Goal: Task Accomplishment & Management: Complete application form

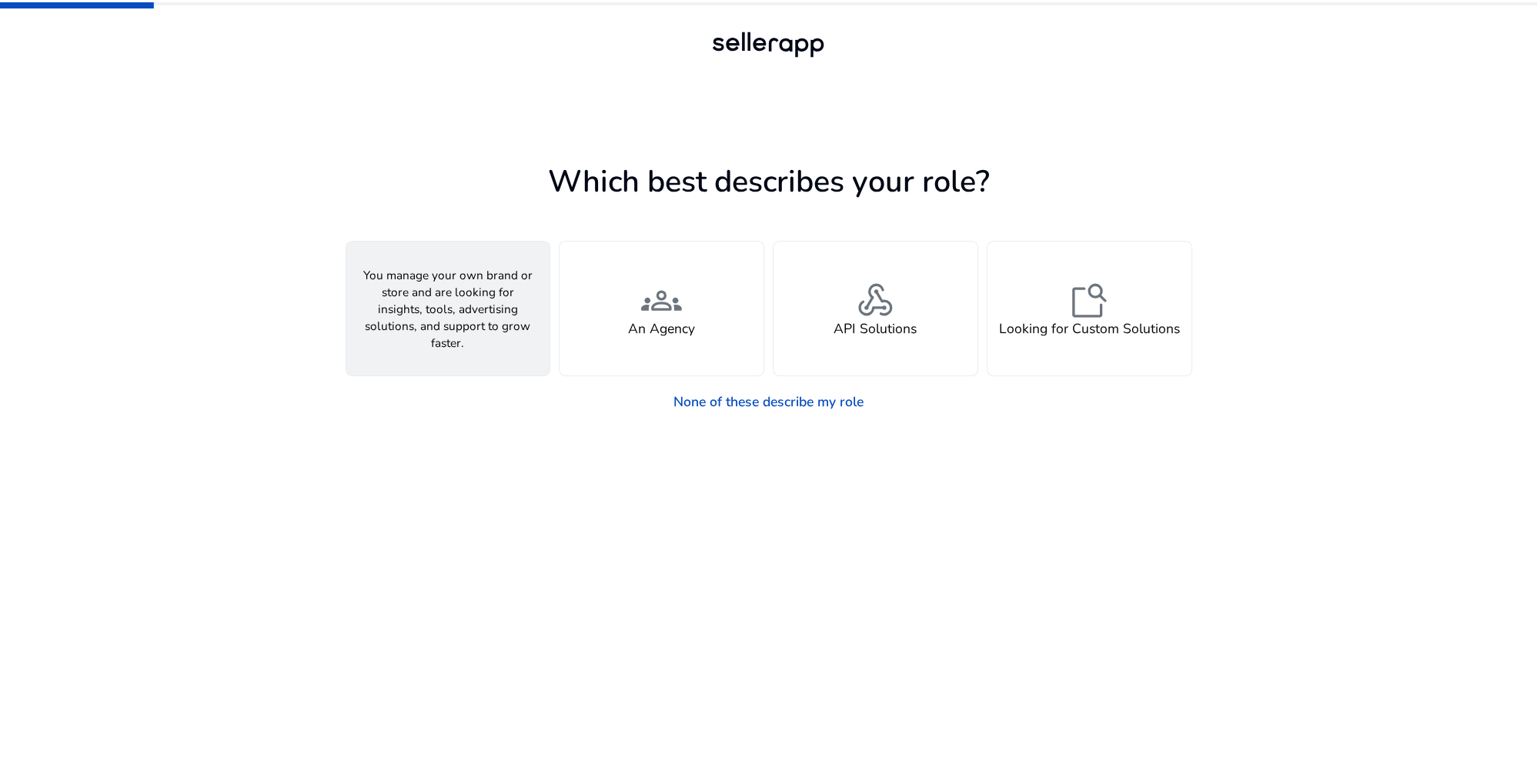
click at [434, 319] on span "person" at bounding box center [447, 300] width 40 height 40
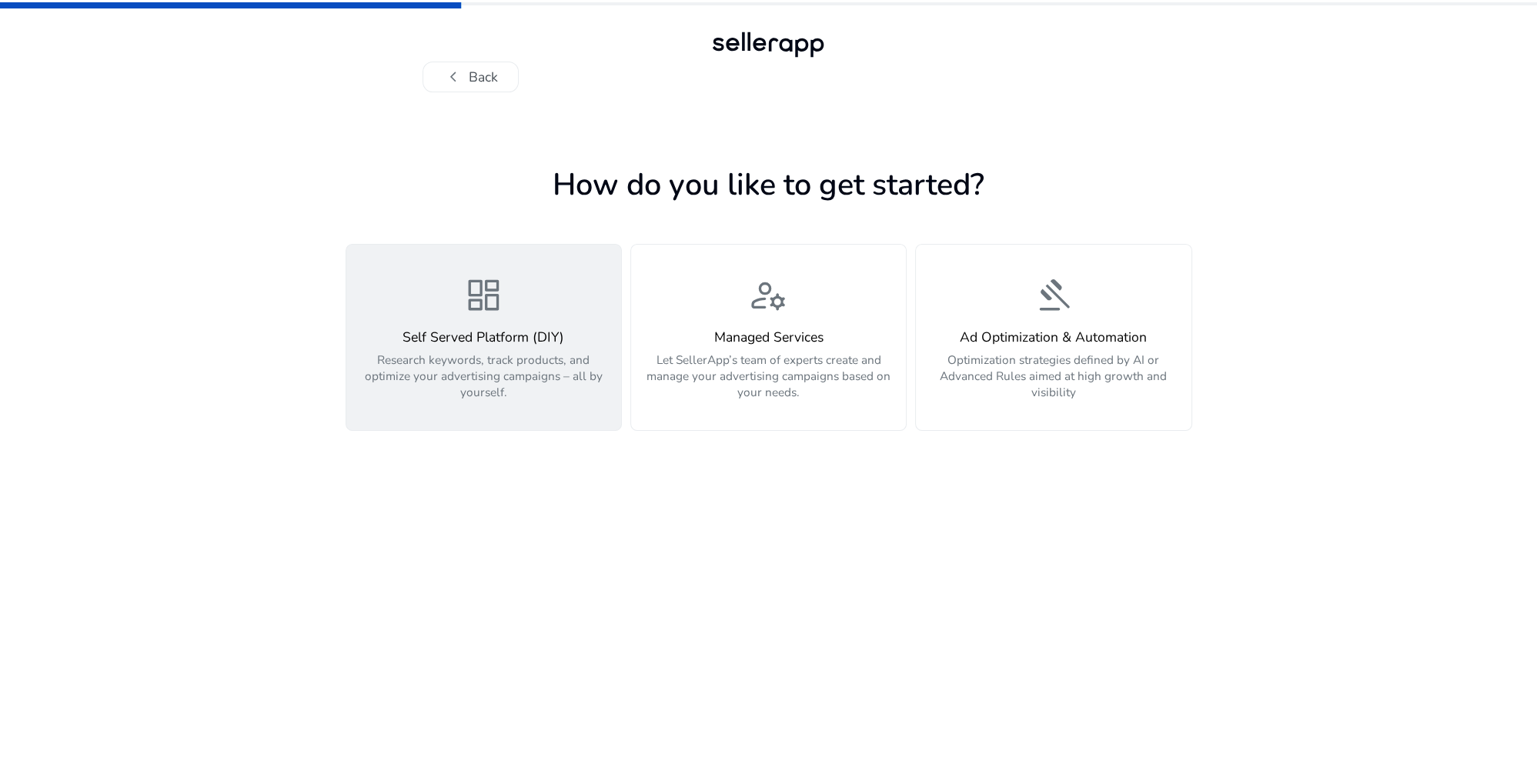
click at [534, 376] on p "Research keywords, track products, and optimize your advertising campaigns – al…" at bounding box center [484, 376] width 255 height 49
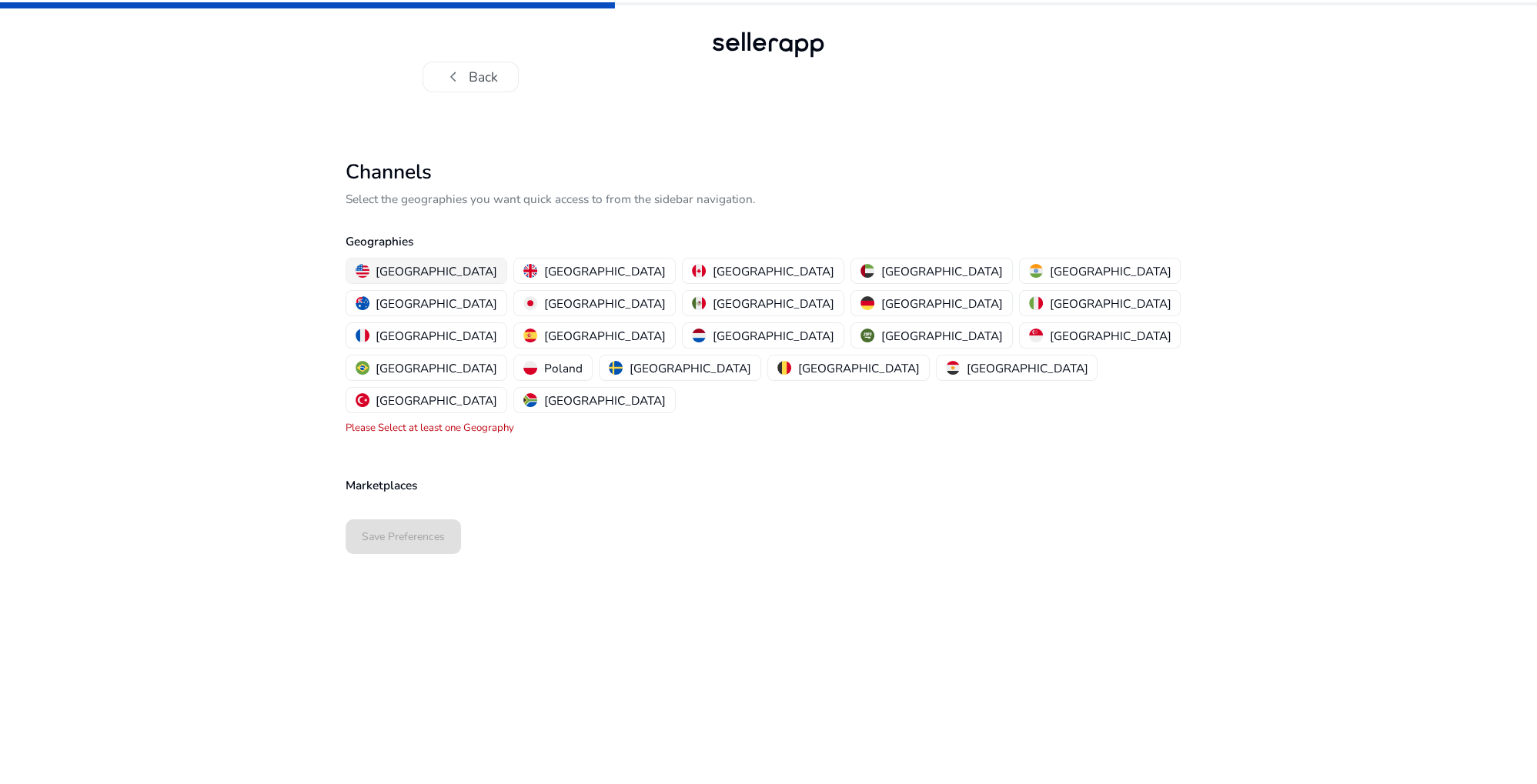
click at [383, 268] on p "[GEOGRAPHIC_DATA]" at bounding box center [436, 271] width 122 height 16
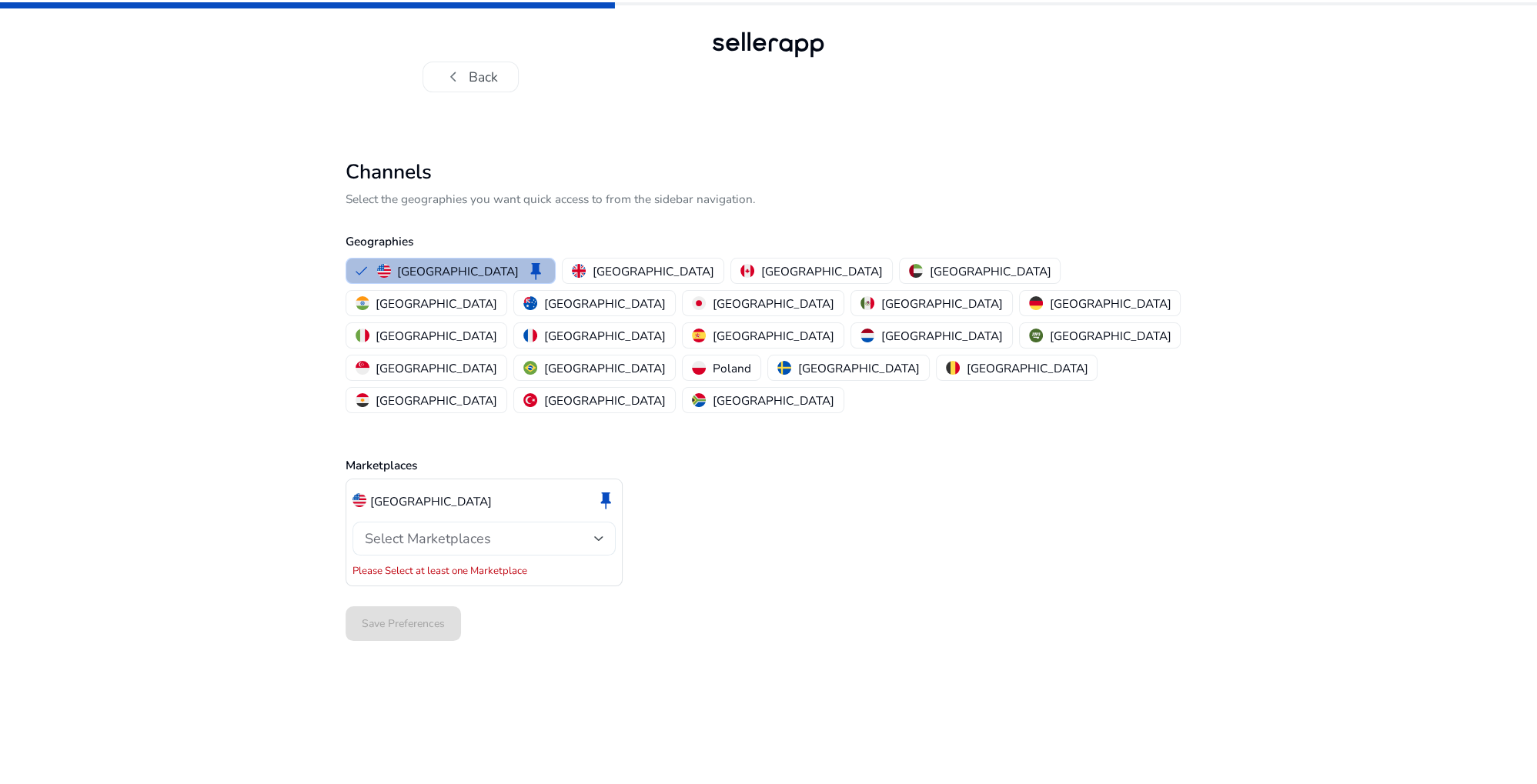
click at [465, 529] on span "Select Marketplaces" at bounding box center [428, 538] width 127 height 19
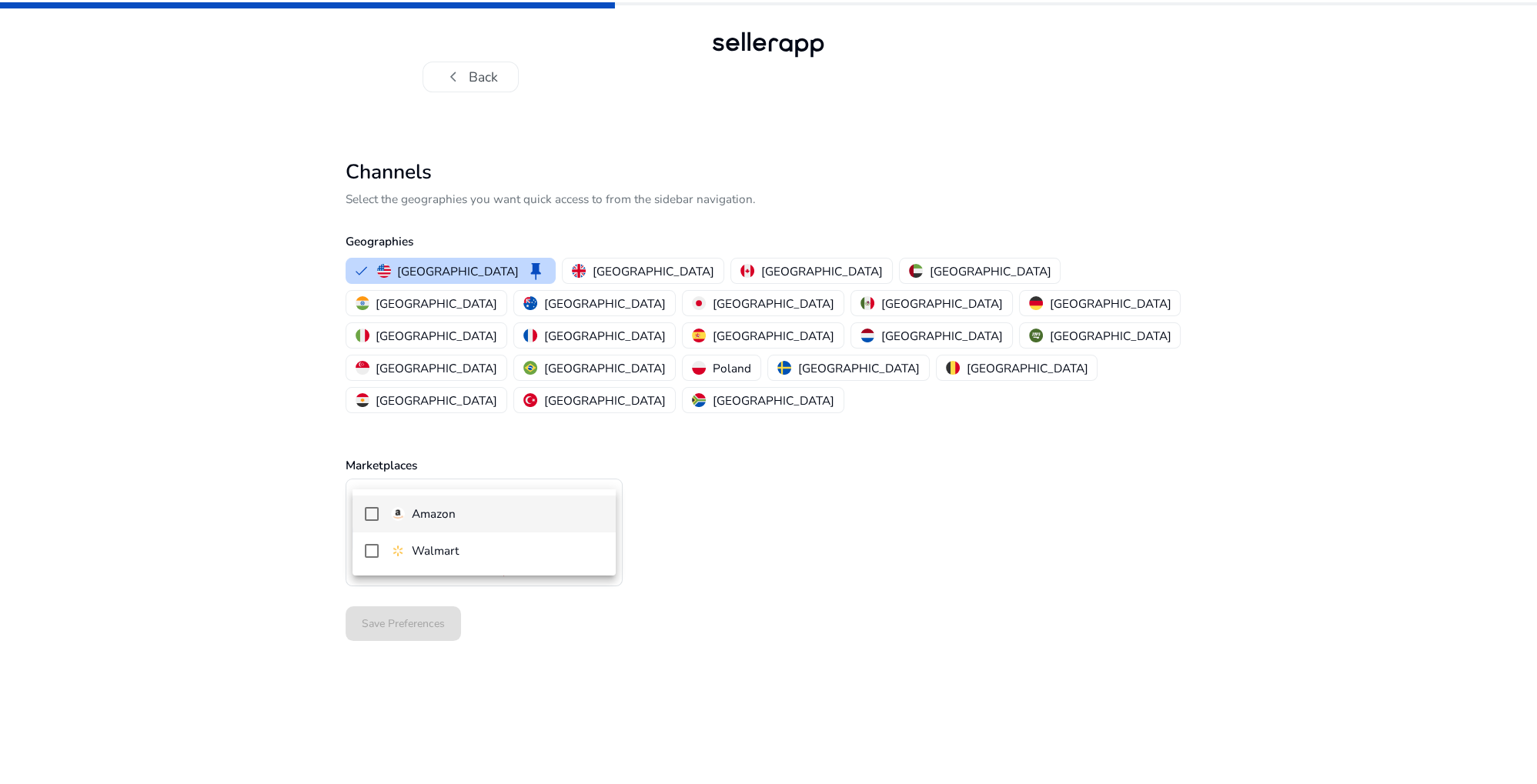
click at [435, 515] on p "Amazon" at bounding box center [434, 514] width 44 height 17
click at [255, 510] on div at bounding box center [768, 392] width 1537 height 784
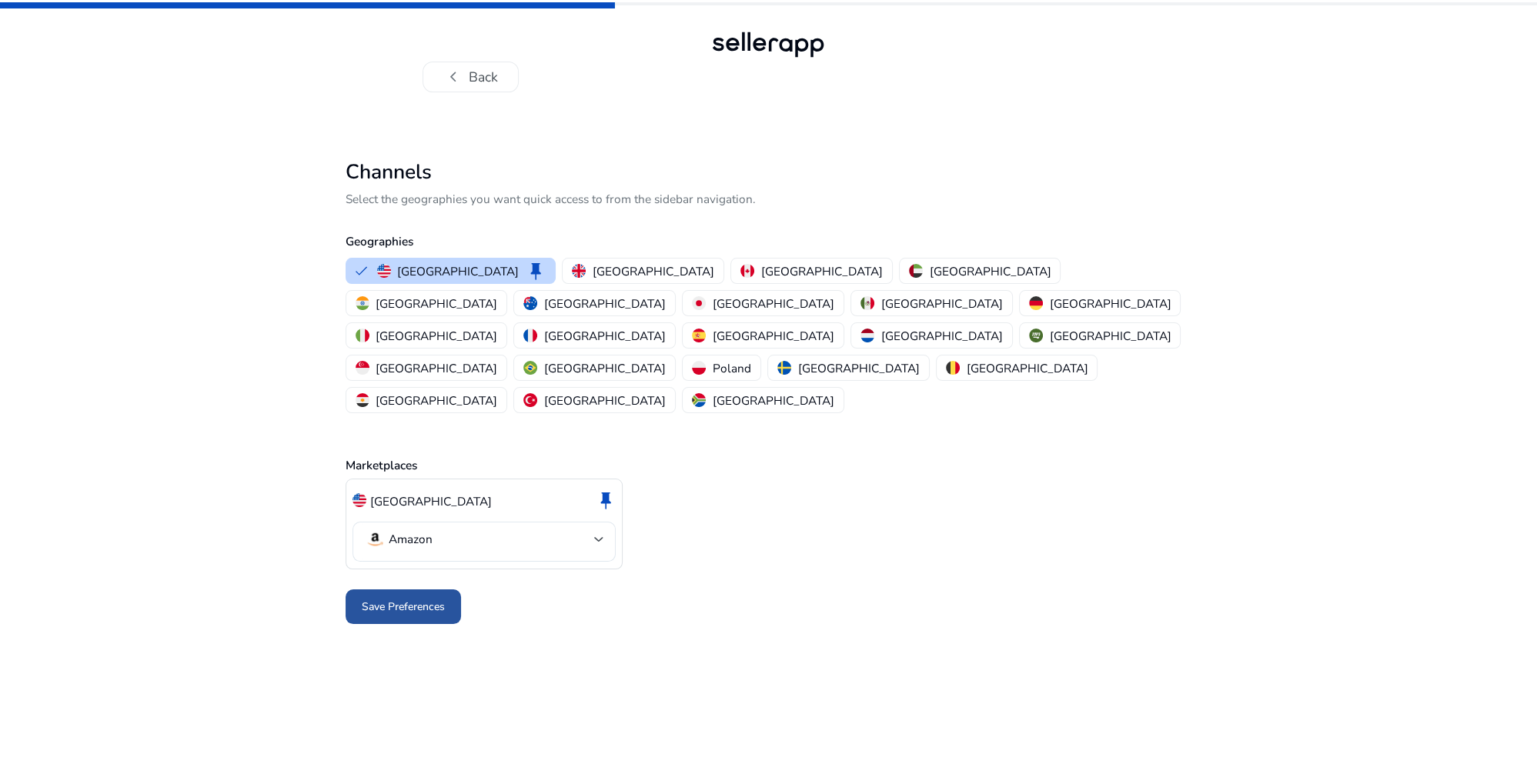
click at [410, 598] on span "Save Preferences" at bounding box center [403, 606] width 84 height 16
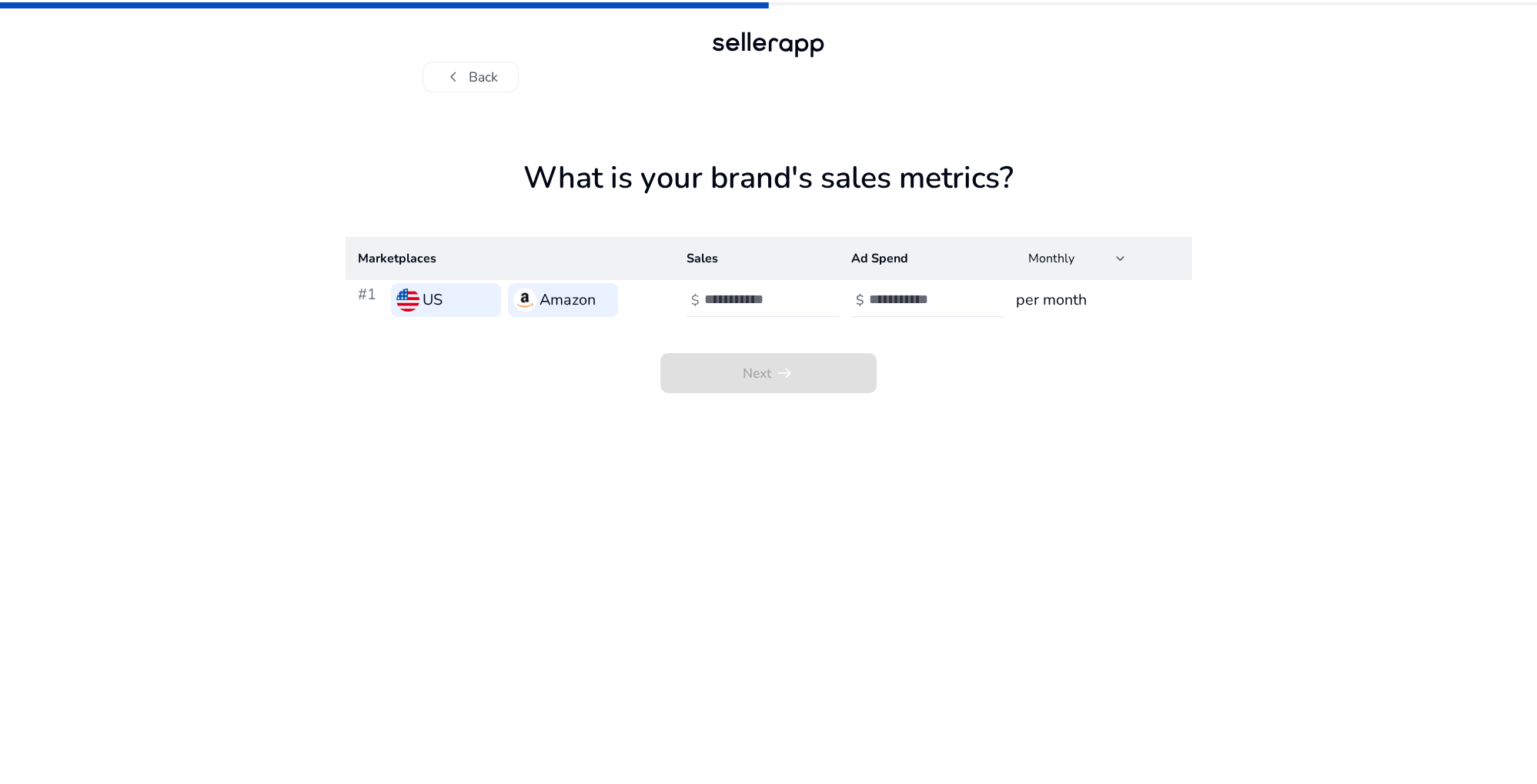
click at [439, 306] on h3 "US" at bounding box center [432, 300] width 20 height 23
click at [530, 306] on img at bounding box center [525, 300] width 23 height 23
click at [713, 300] on input "number" at bounding box center [756, 299] width 104 height 17
click at [748, 48] on div at bounding box center [768, 45] width 122 height 34
click at [1052, 302] on h3 "per month" at bounding box center [1098, 300] width 163 height 23
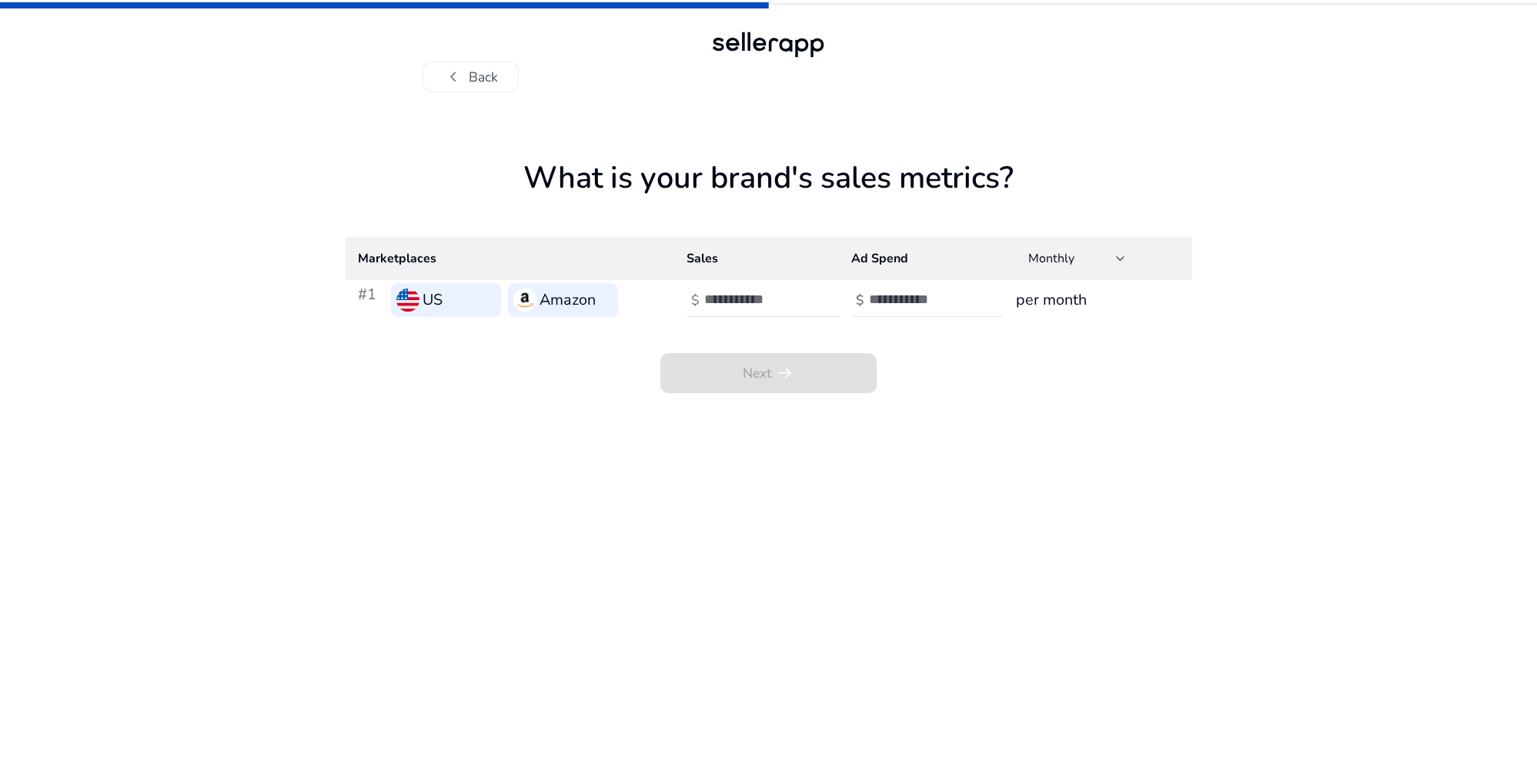
click at [917, 297] on input "number" at bounding box center [921, 299] width 104 height 17
click at [728, 299] on input "number" at bounding box center [756, 299] width 104 height 17
type input "***"
click at [894, 279] on th "Ad Spend" at bounding box center [921, 259] width 165 height 43
click at [882, 308] on input "number" at bounding box center [921, 299] width 104 height 17
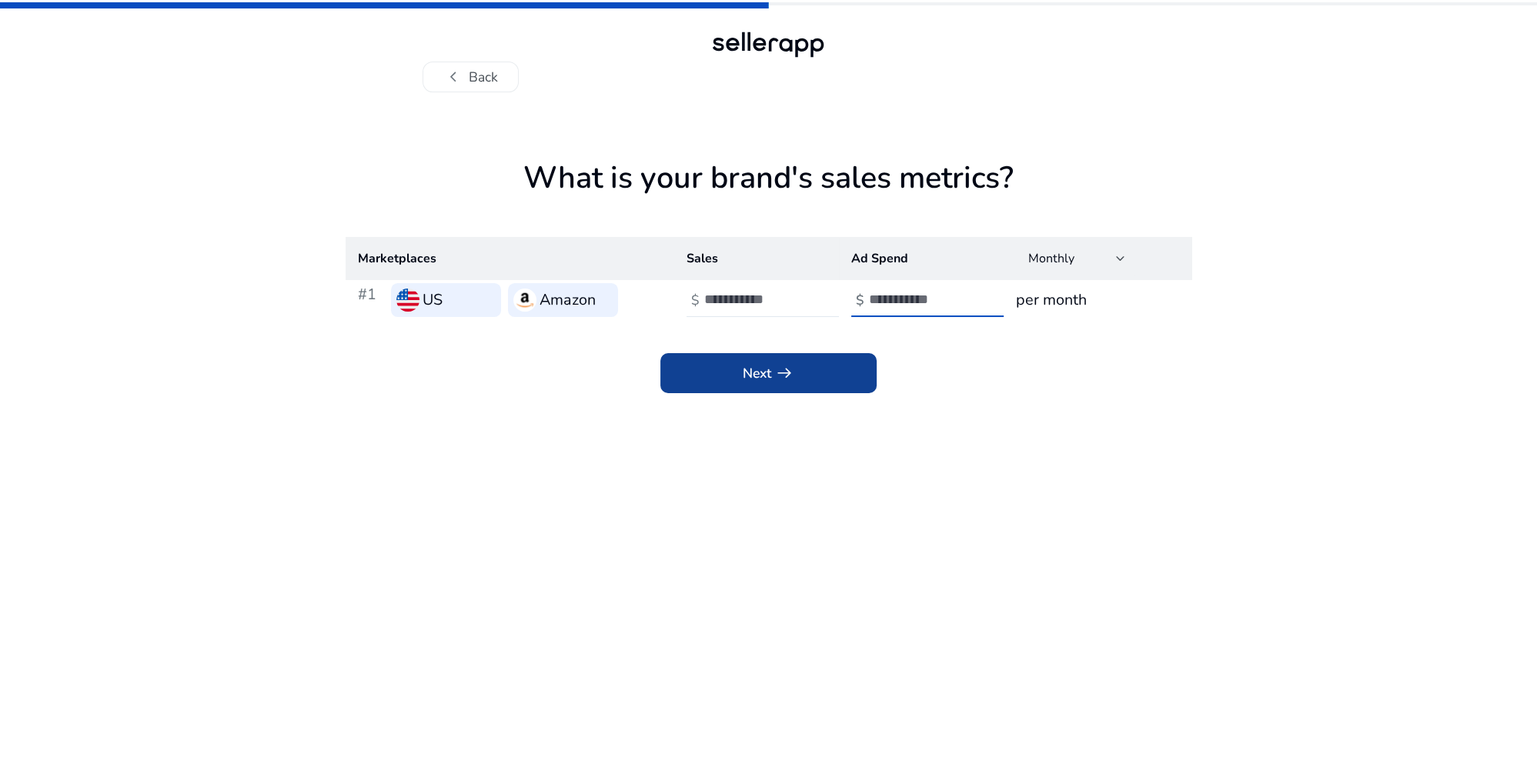
type input "***"
click at [803, 372] on span at bounding box center [768, 372] width 217 height 37
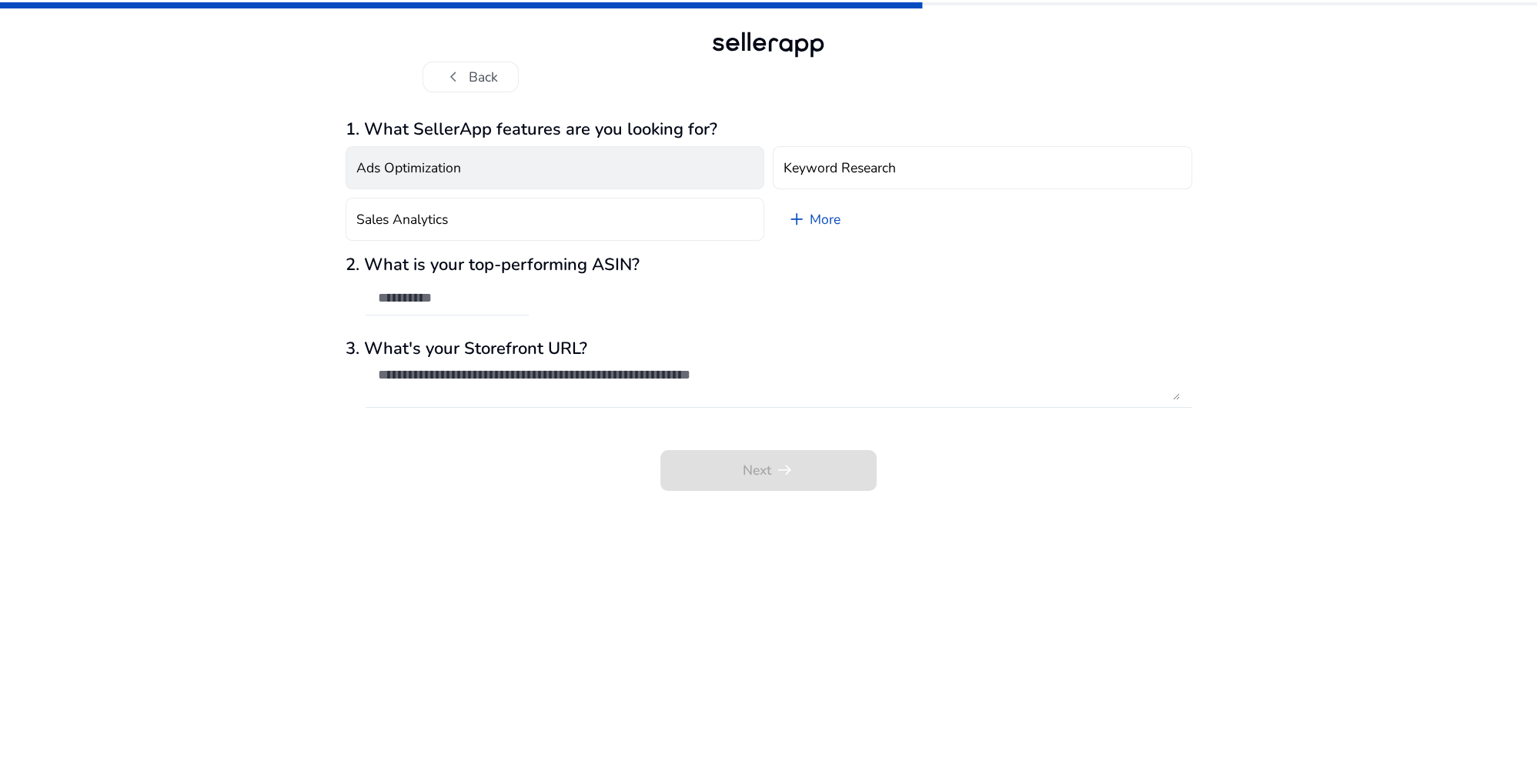
click at [454, 158] on button "Ads Optimization" at bounding box center [555, 168] width 419 height 43
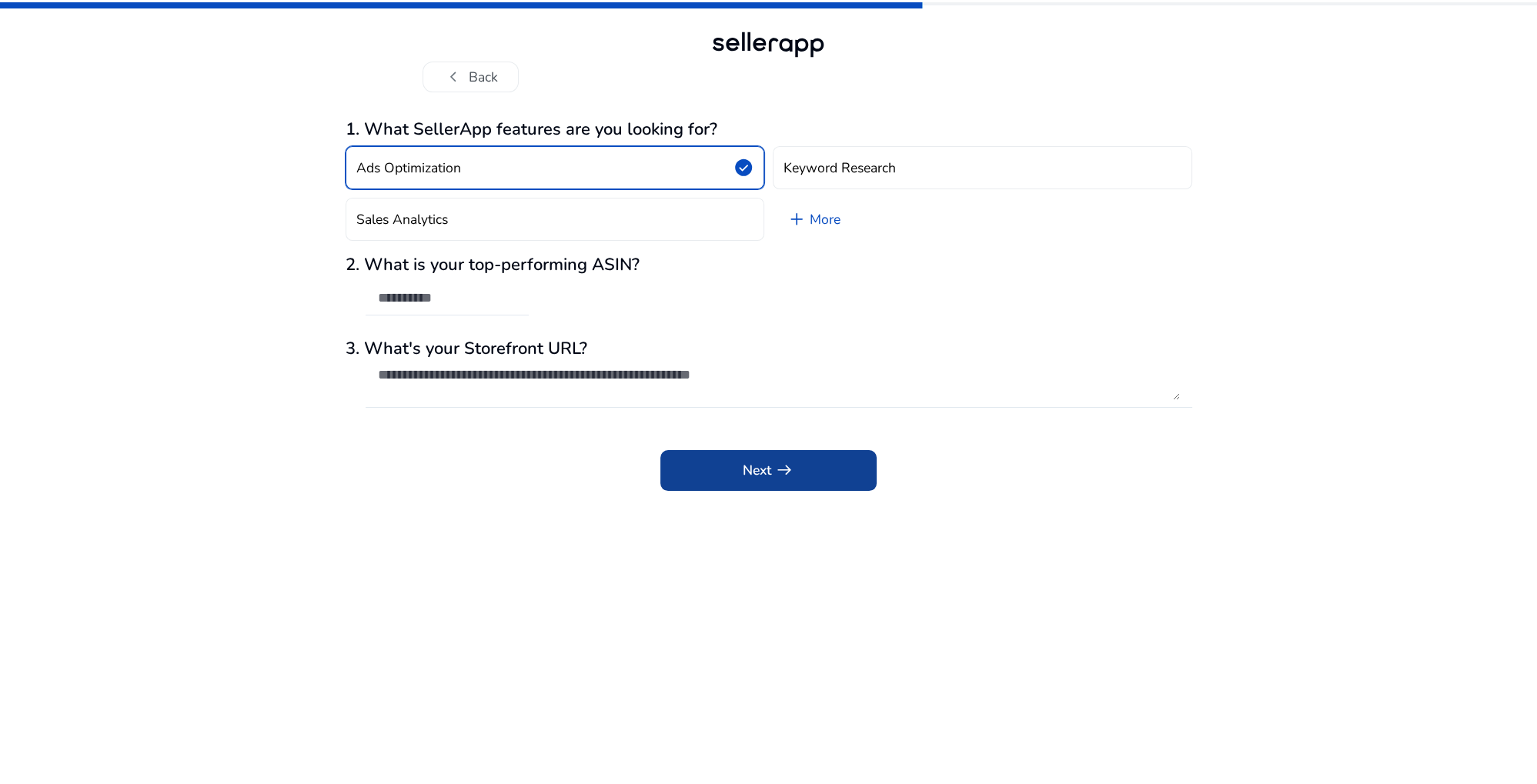
click at [741, 482] on span at bounding box center [768, 470] width 217 height 37
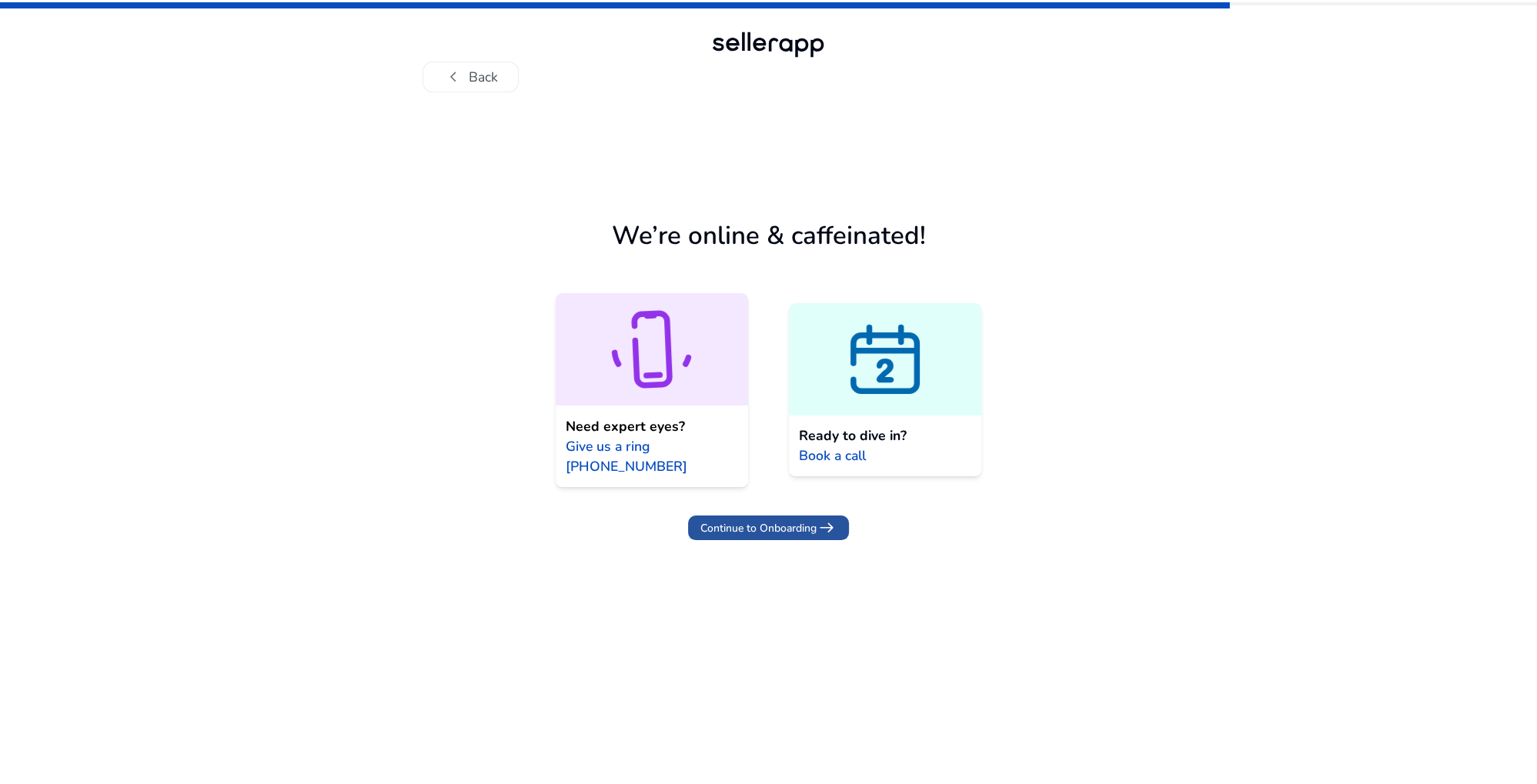
click at [771, 530] on span "Continue to Onboarding" at bounding box center [758, 528] width 116 height 16
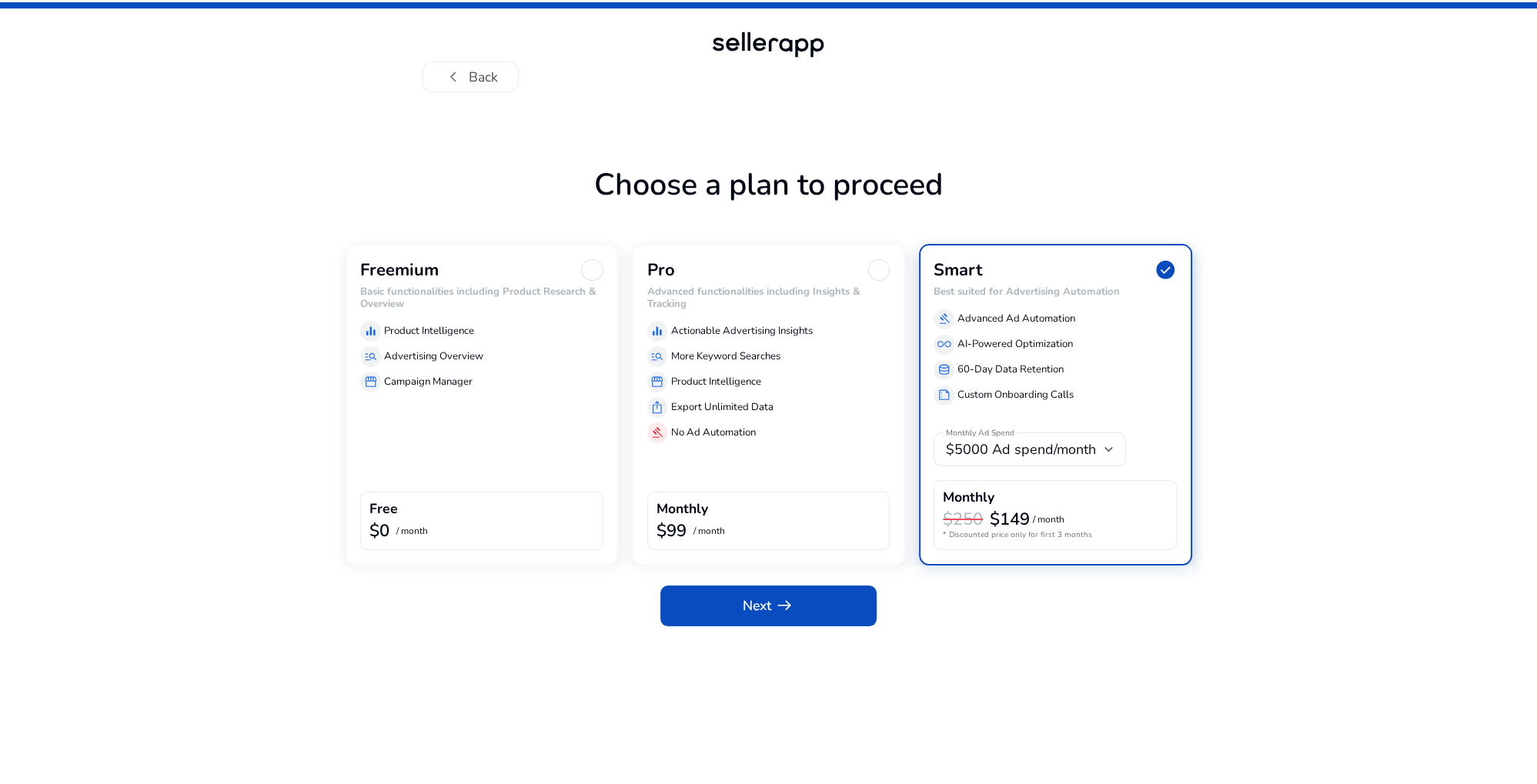
click at [396, 426] on div "Freemium Basic functionalities including Product Research & Overview equalizer …" at bounding box center [481, 404] width 273 height 322
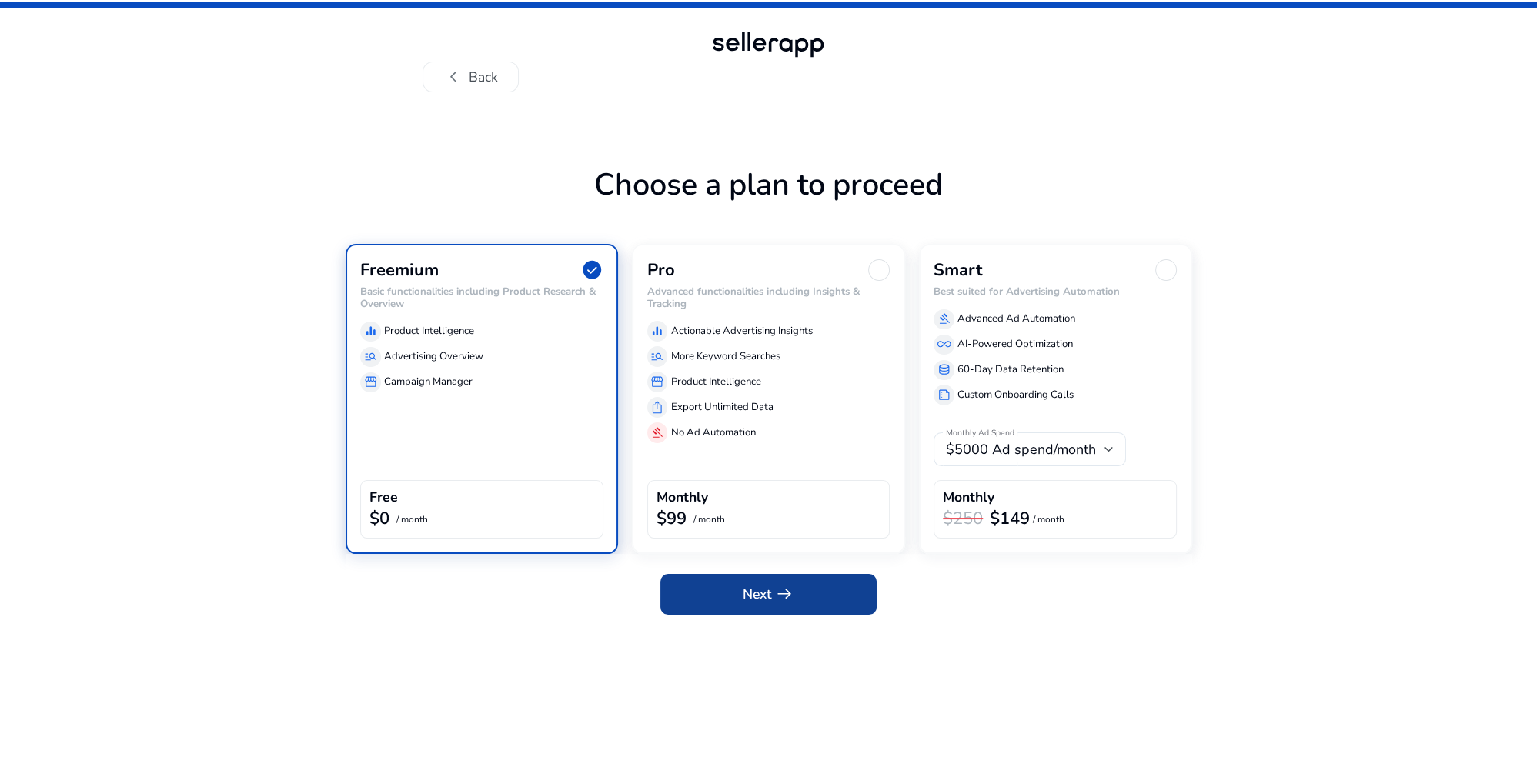
click at [746, 601] on span "Next arrow_right_alt" at bounding box center [768, 594] width 52 height 20
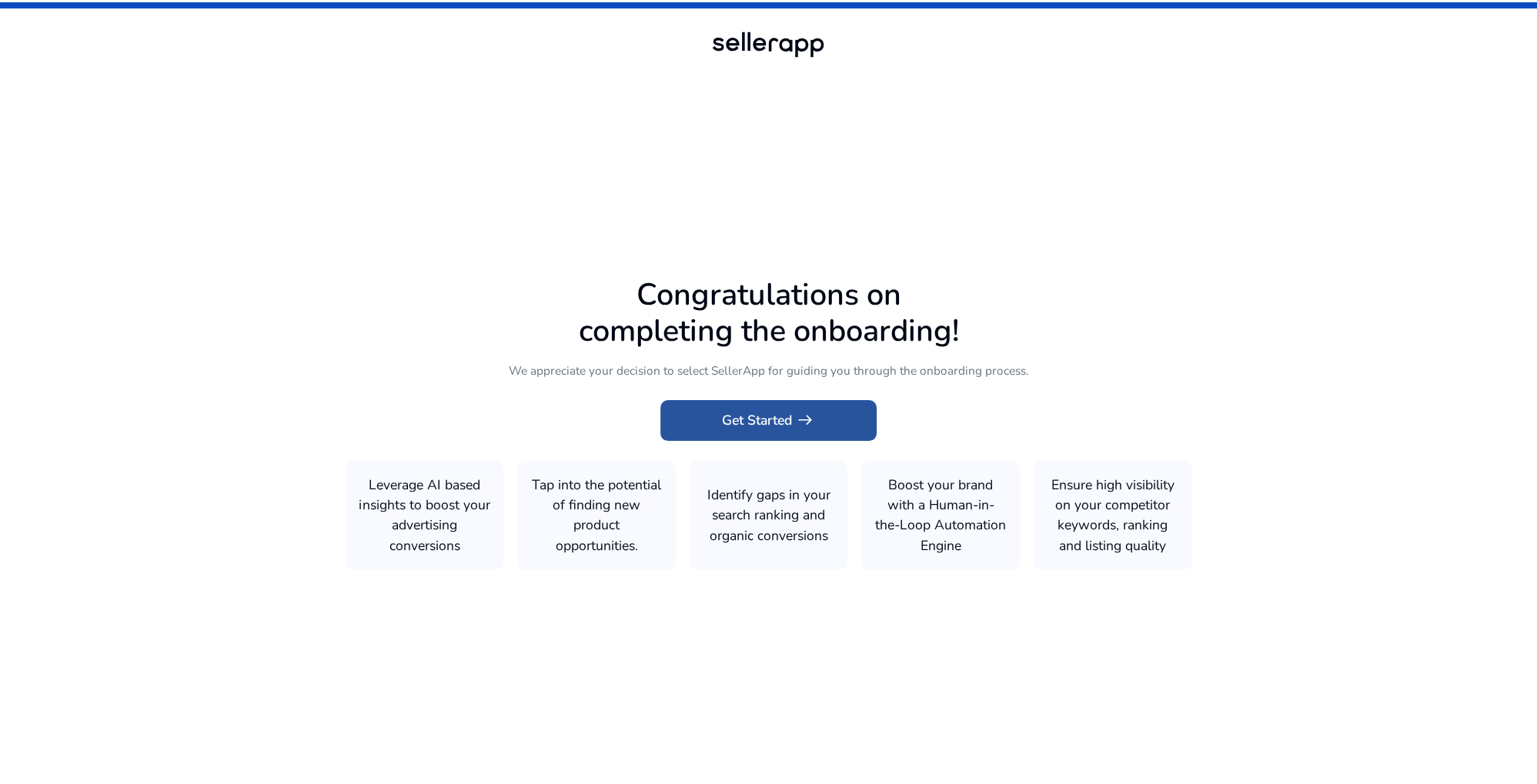
click at [716, 428] on span at bounding box center [768, 419] width 217 height 37
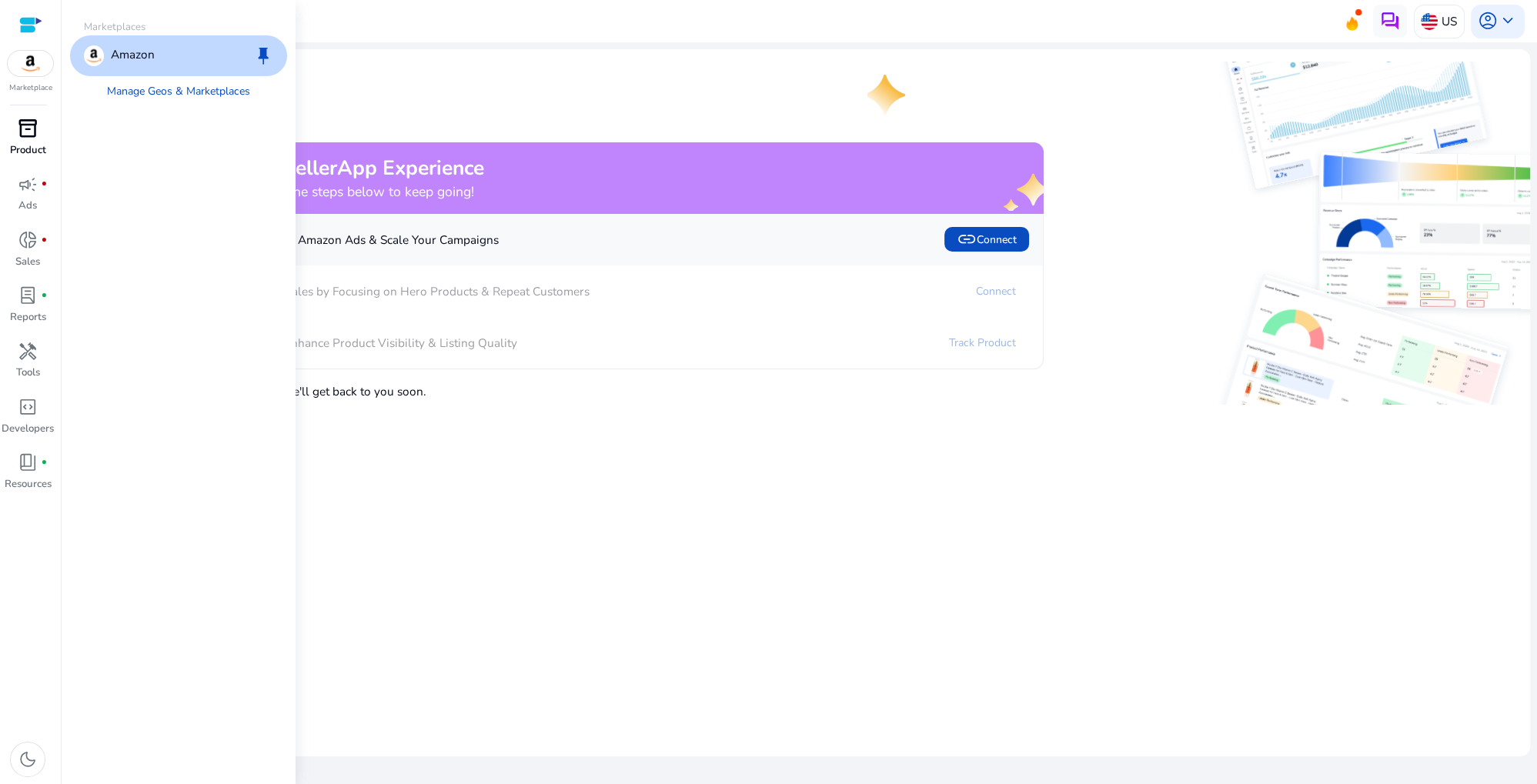
click at [32, 137] on span "inventory_2" at bounding box center [27, 128] width 20 height 20
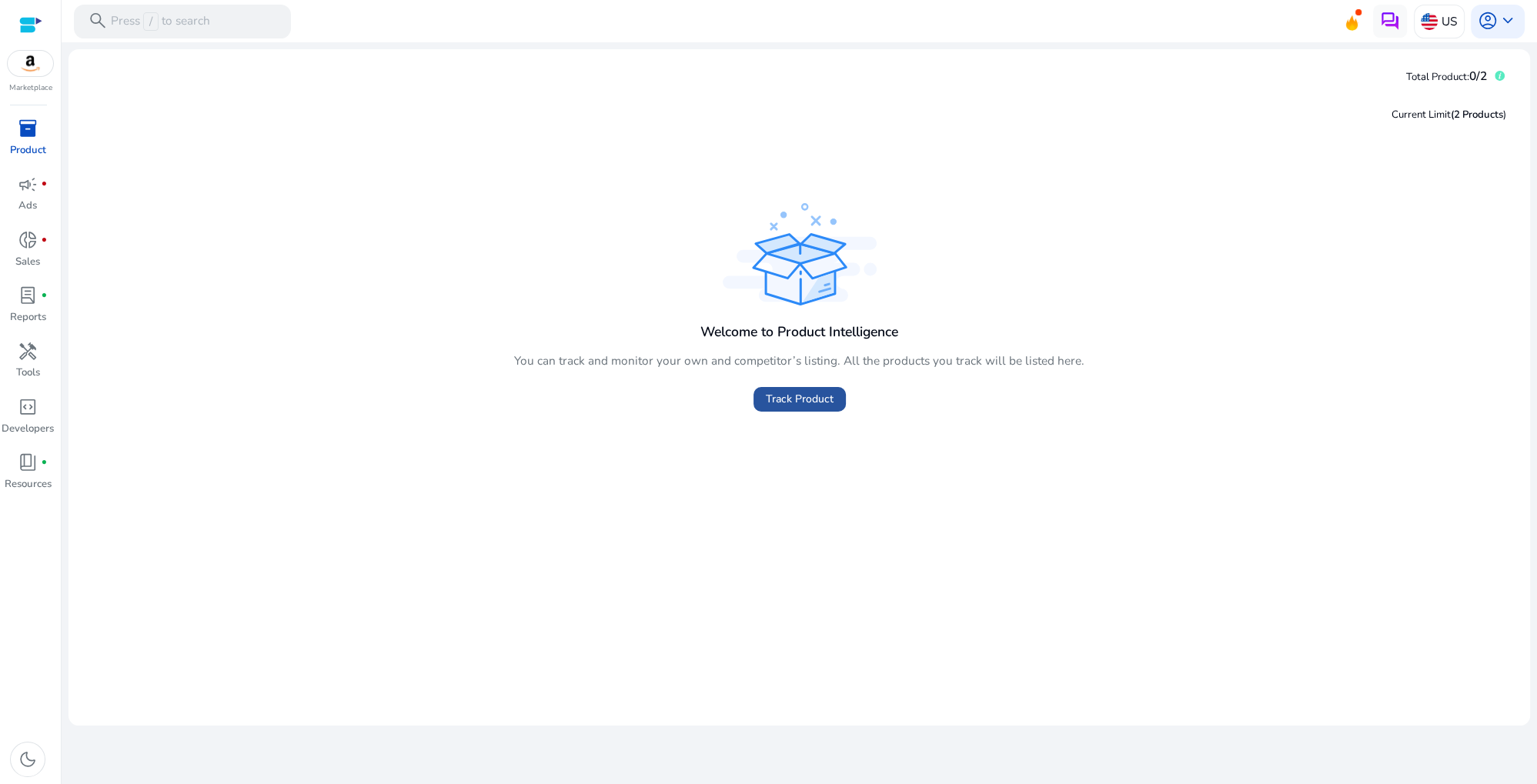
click at [799, 400] on span "Track Product" at bounding box center [799, 399] width 68 height 16
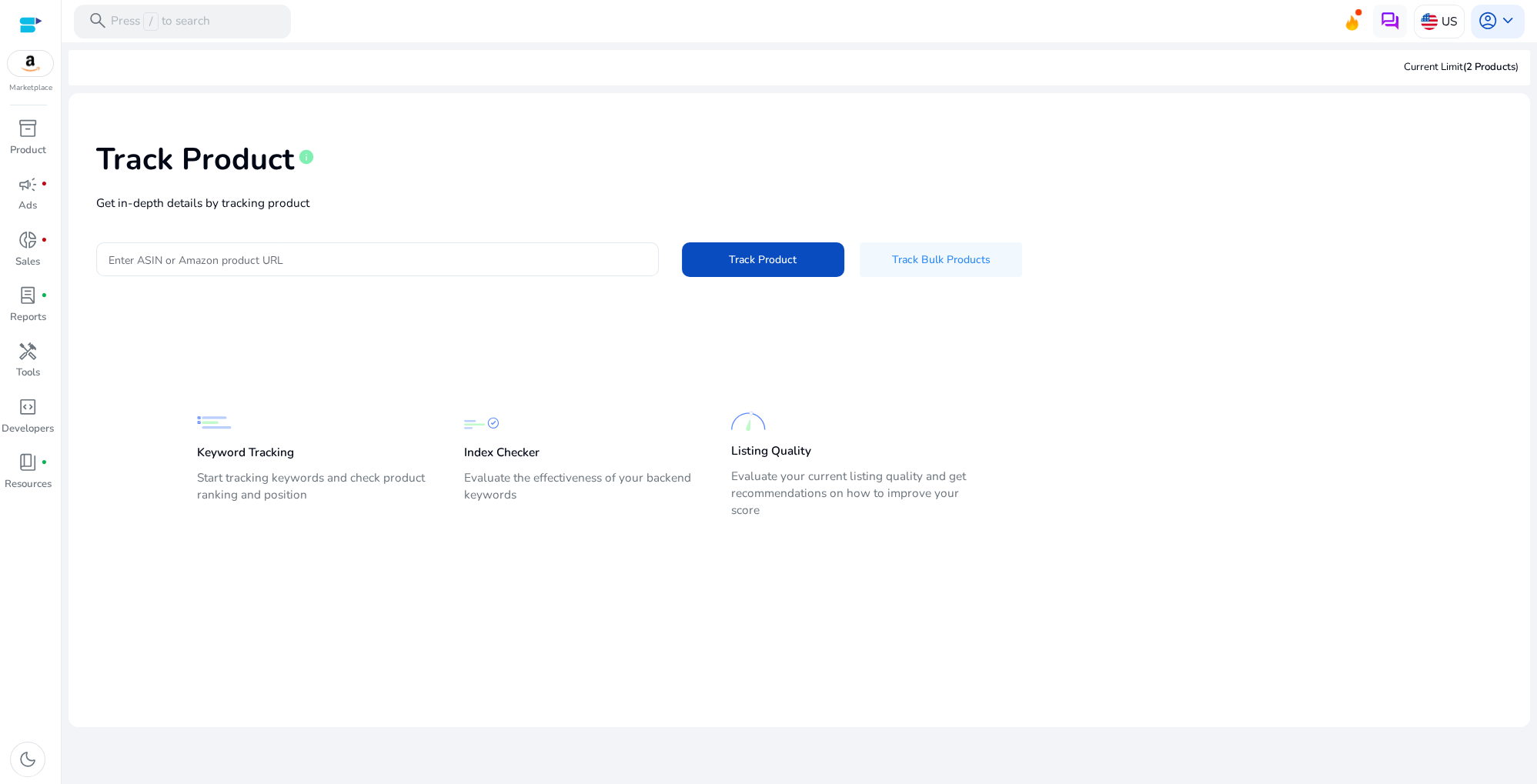
click at [26, 32] on div at bounding box center [31, 24] width 23 height 18
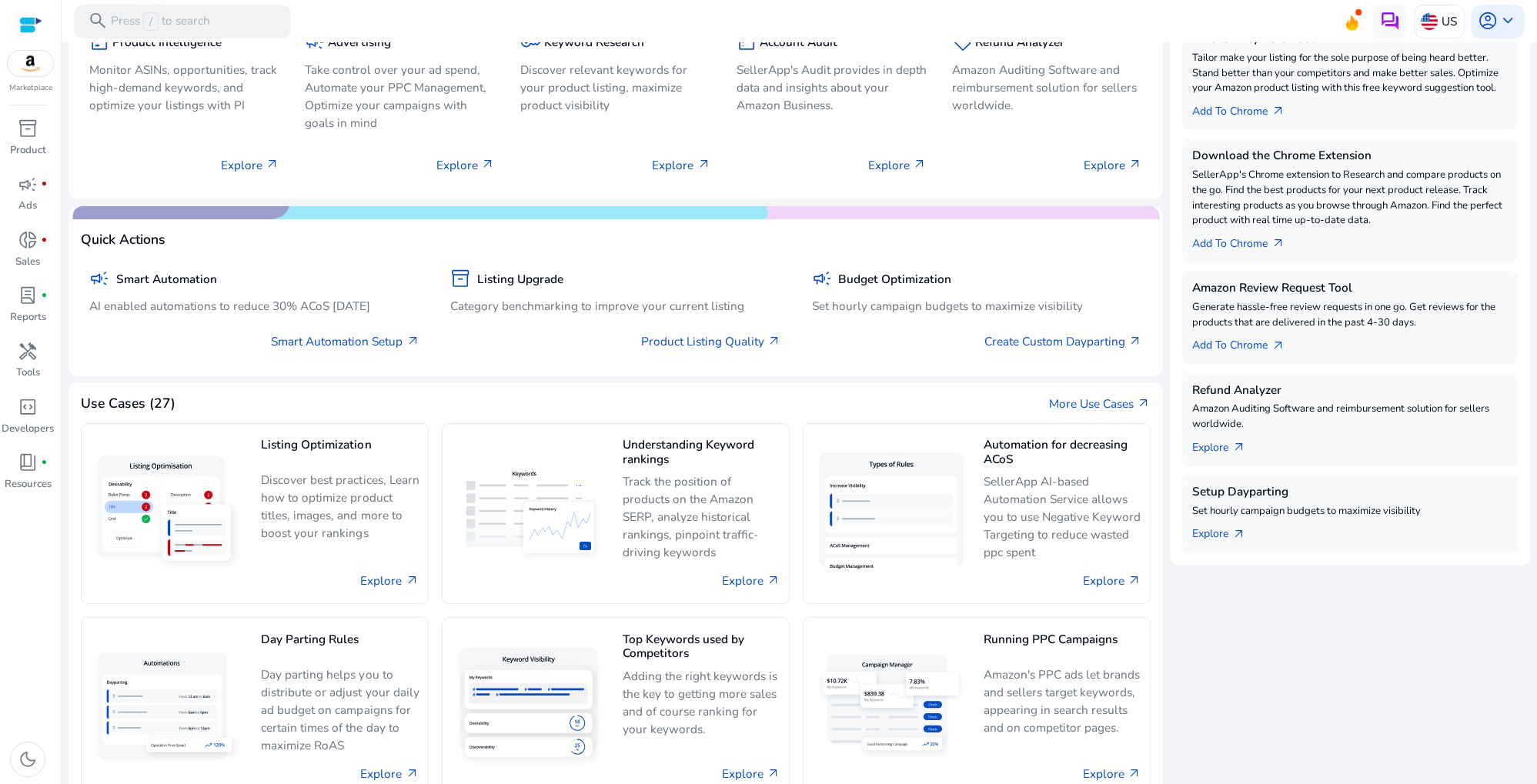
scroll to position [304, 0]
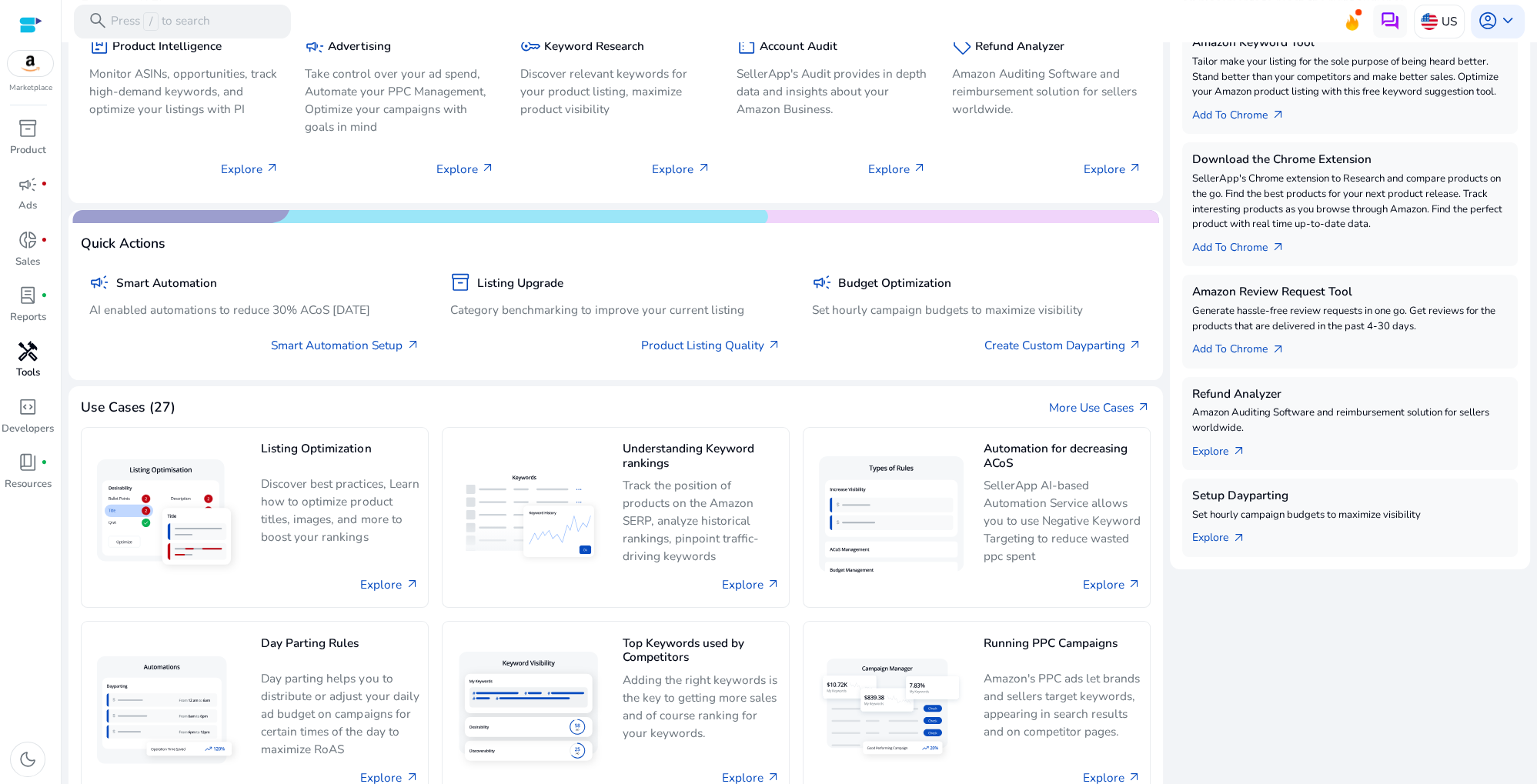
click at [41, 363] on div "handyman" at bounding box center [27, 351] width 47 height 27
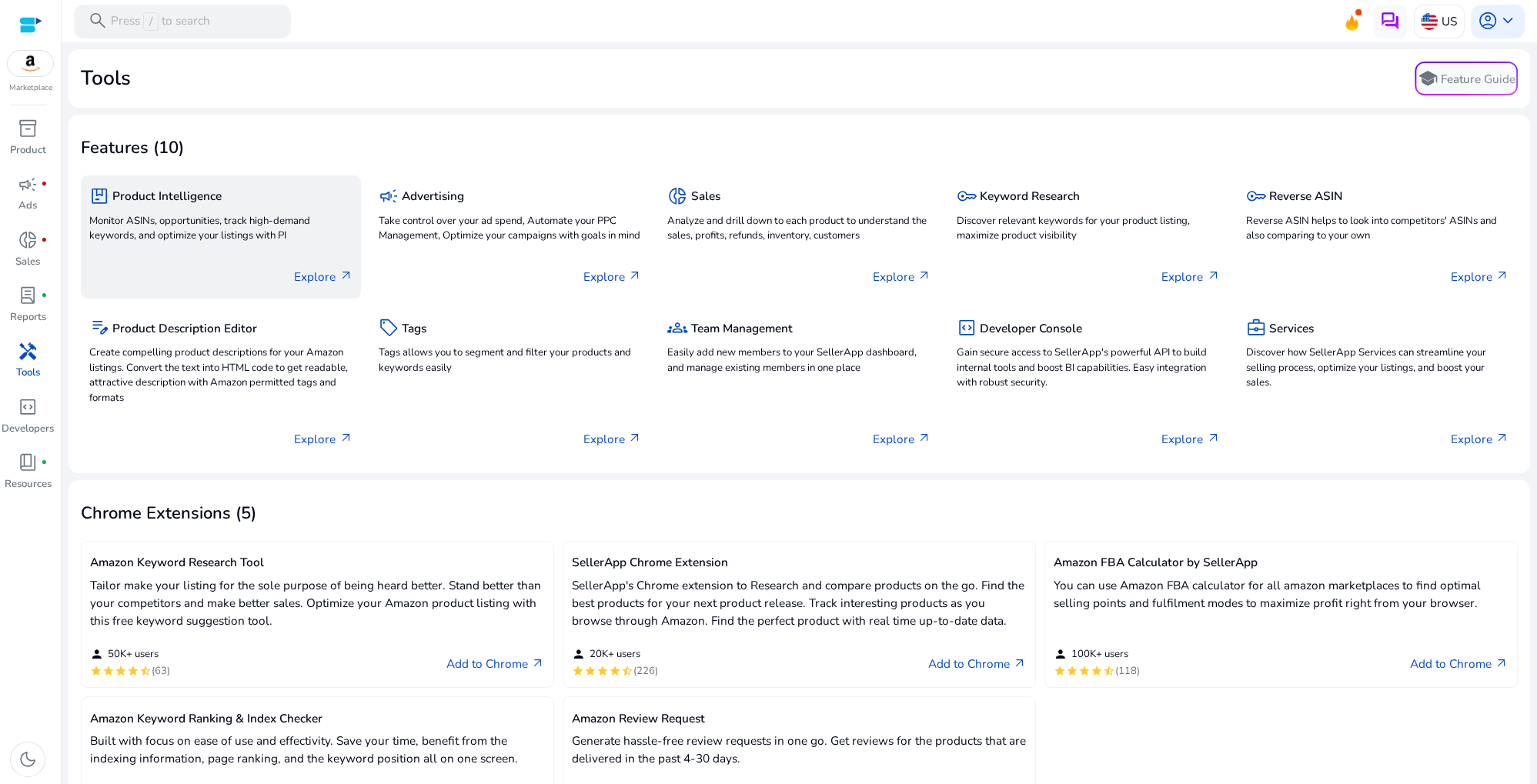
click at [285, 231] on p "Monitor ASINs, opportunities, track high-demand keywords, and optimize your lis…" at bounding box center [221, 229] width 264 height 31
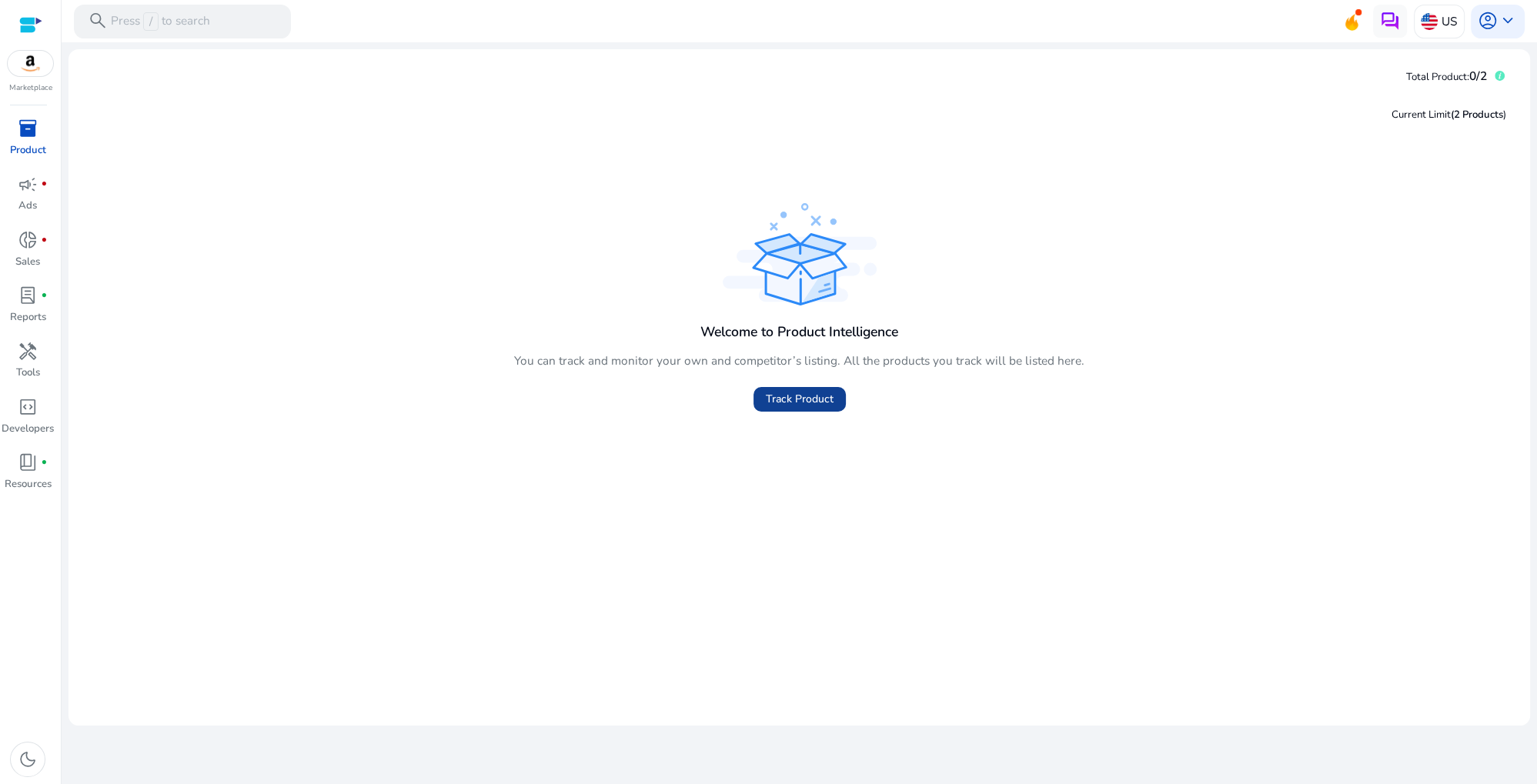
click at [791, 401] on span "Track Product" at bounding box center [799, 399] width 68 height 16
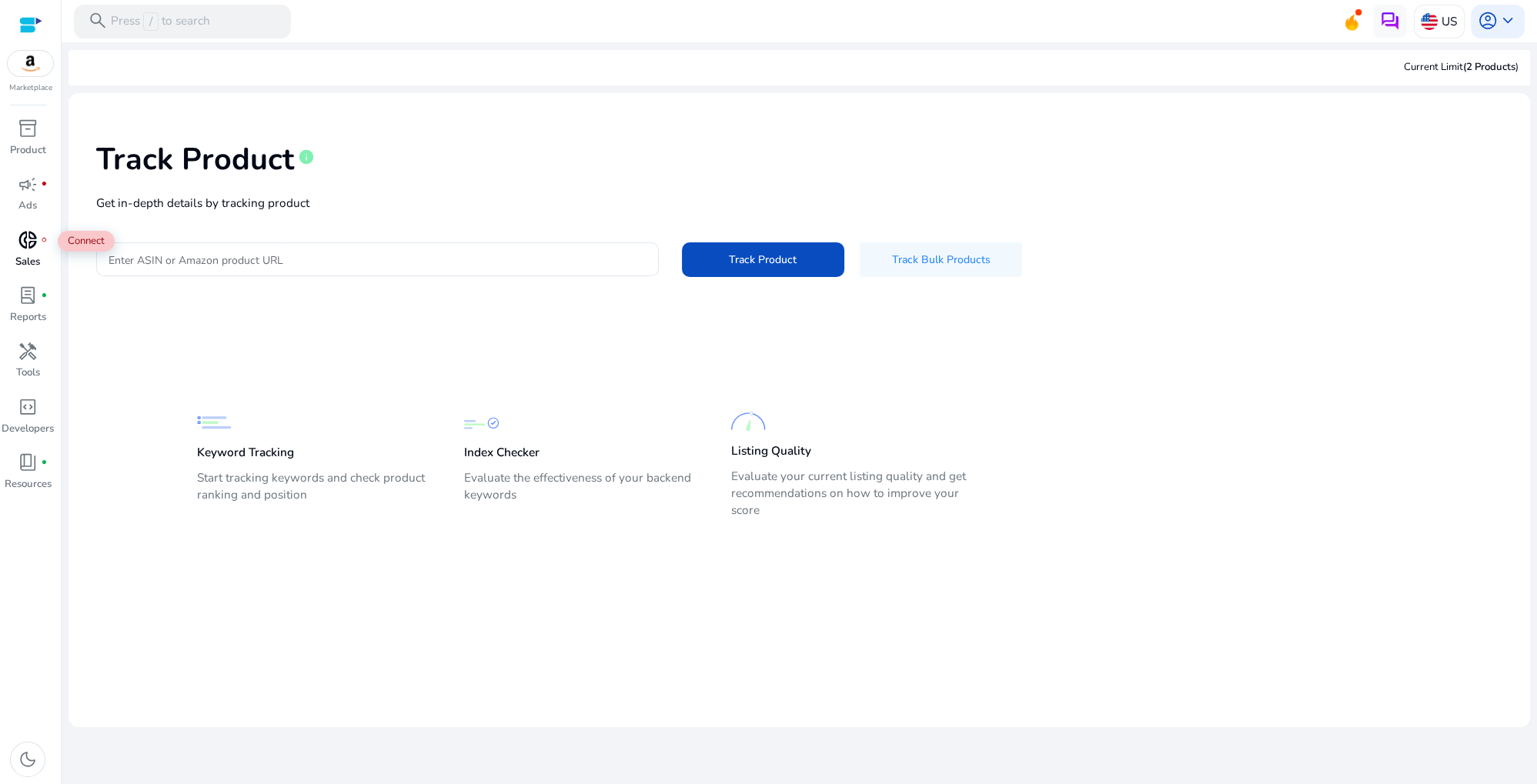
click at [38, 250] on span "donut_small" at bounding box center [27, 239] width 20 height 20
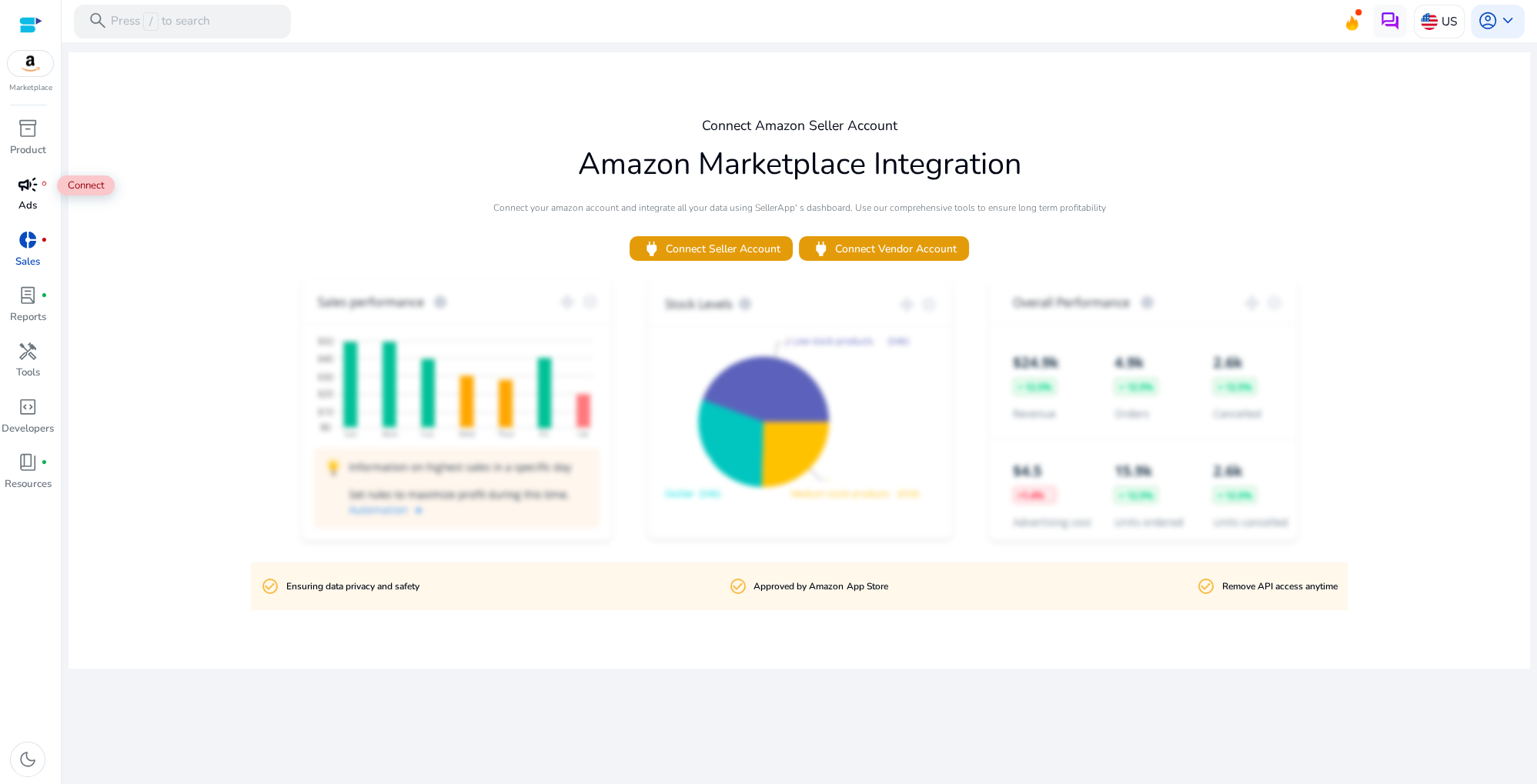
click at [16, 192] on div "campaign fiber_manual_record" at bounding box center [27, 184] width 47 height 27
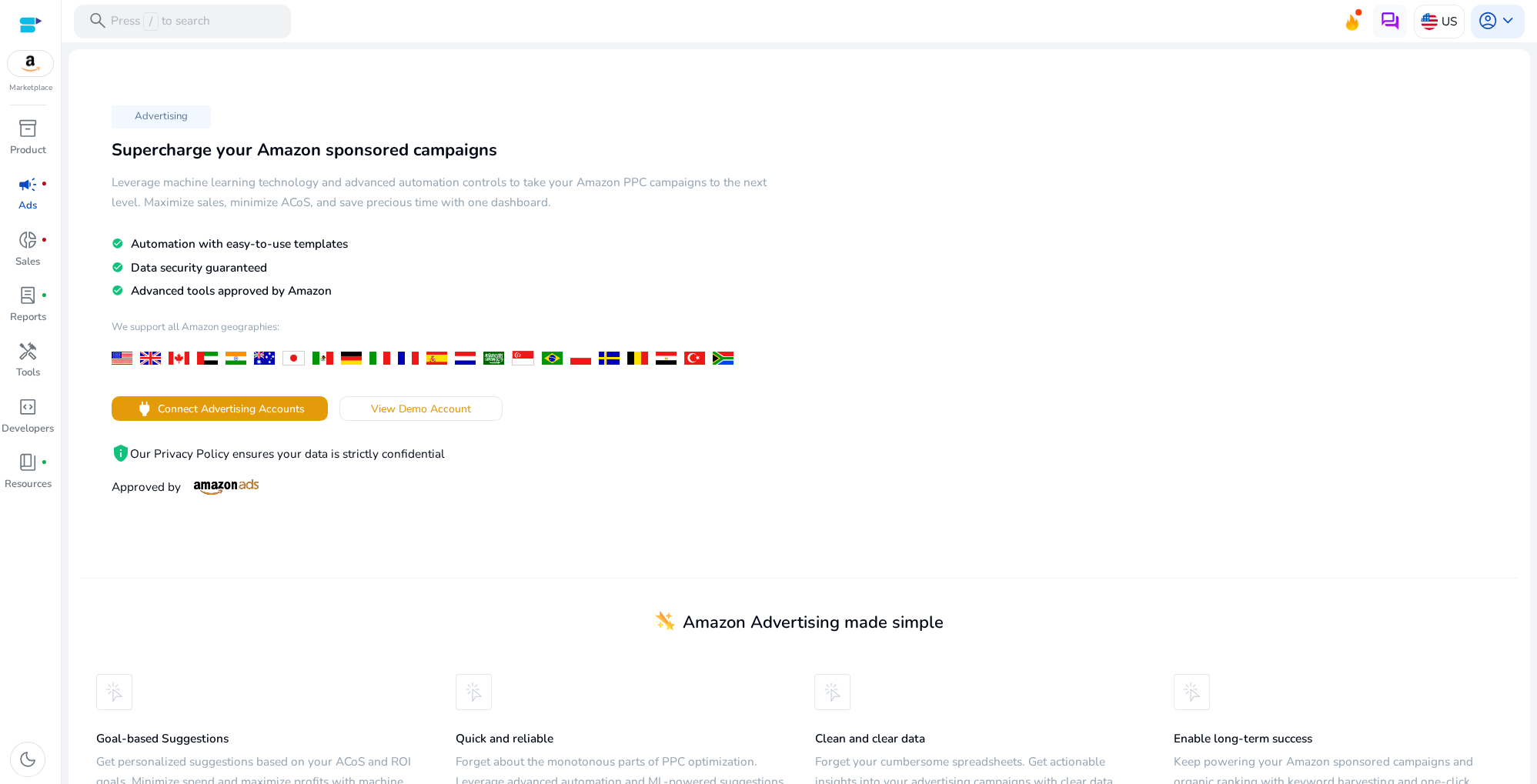
click at [33, 59] on img at bounding box center [30, 63] width 46 height 25
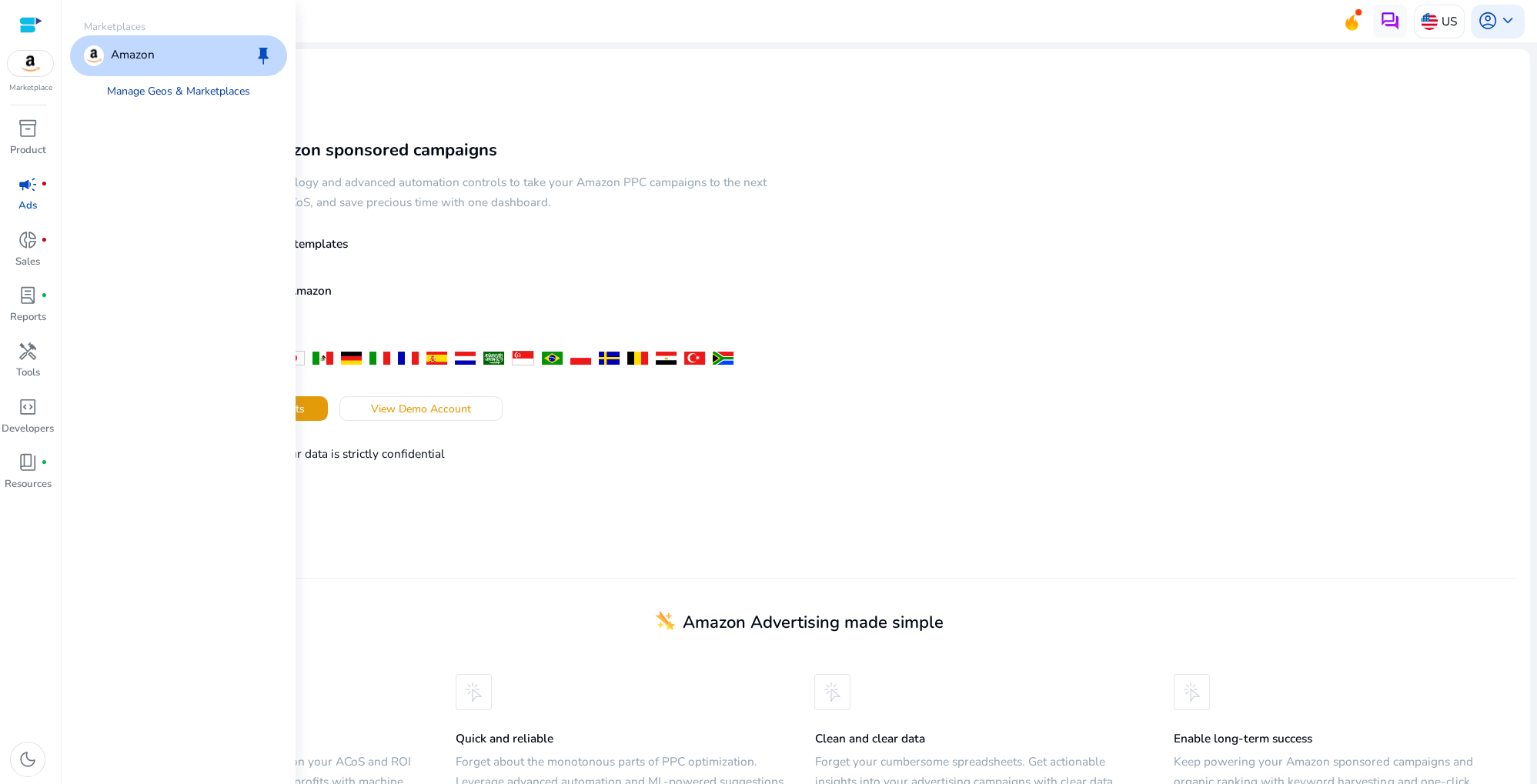
click at [122, 91] on link "Manage Geos & Marketplaces" at bounding box center [177, 91] width 170 height 31
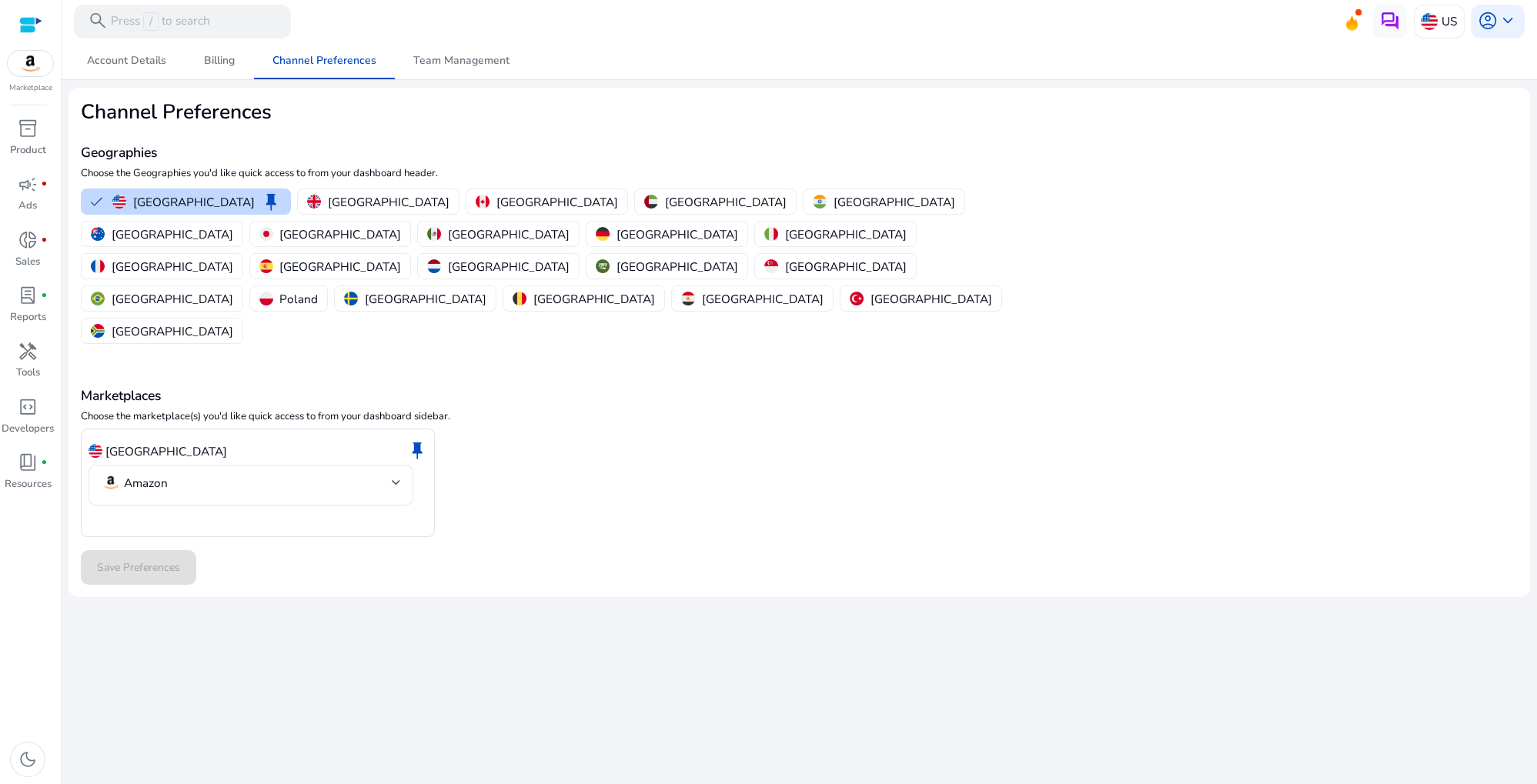
click at [31, 20] on div at bounding box center [31, 24] width 23 height 18
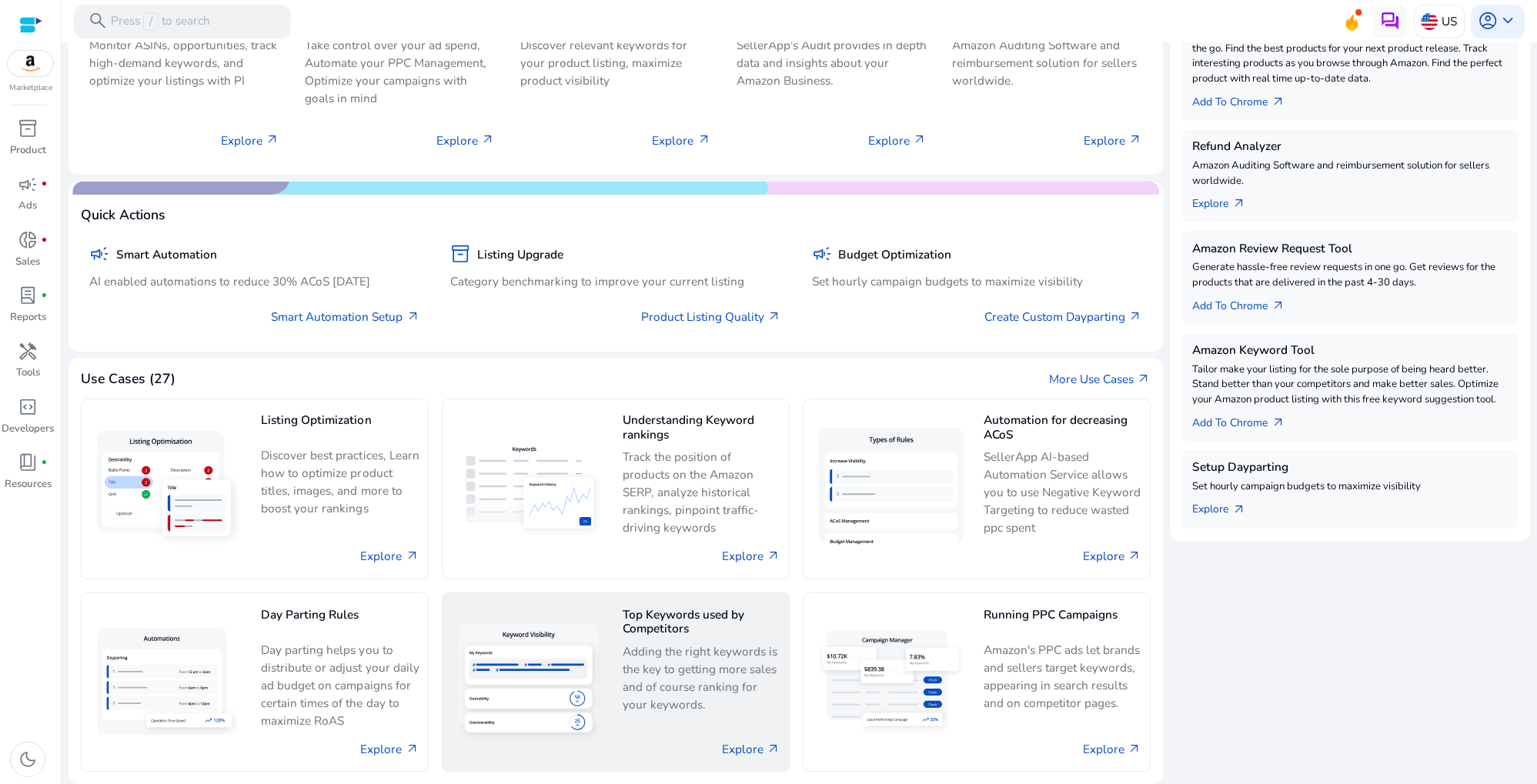
scroll to position [525, 0]
